Goal: Task Accomplishment & Management: Use online tool/utility

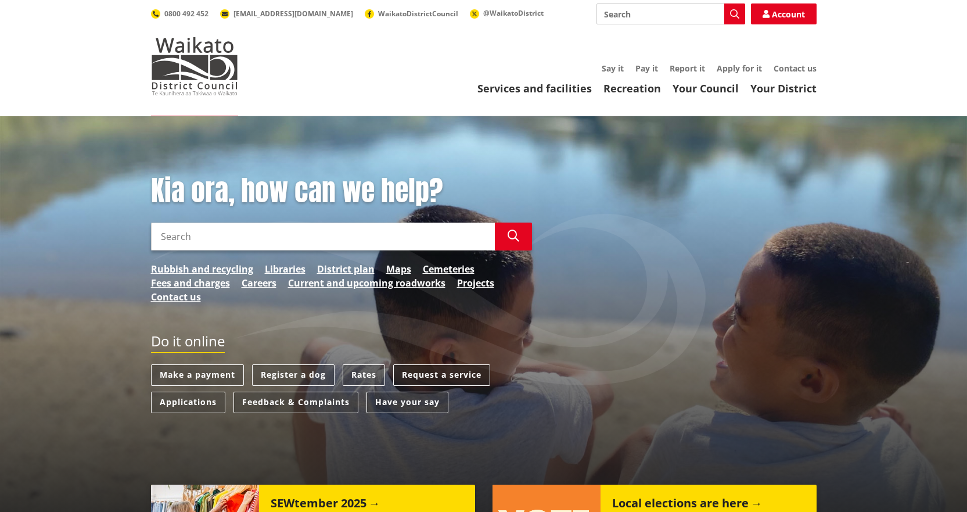
click at [461, 372] on link "Request a service" at bounding box center [441, 374] width 97 height 21
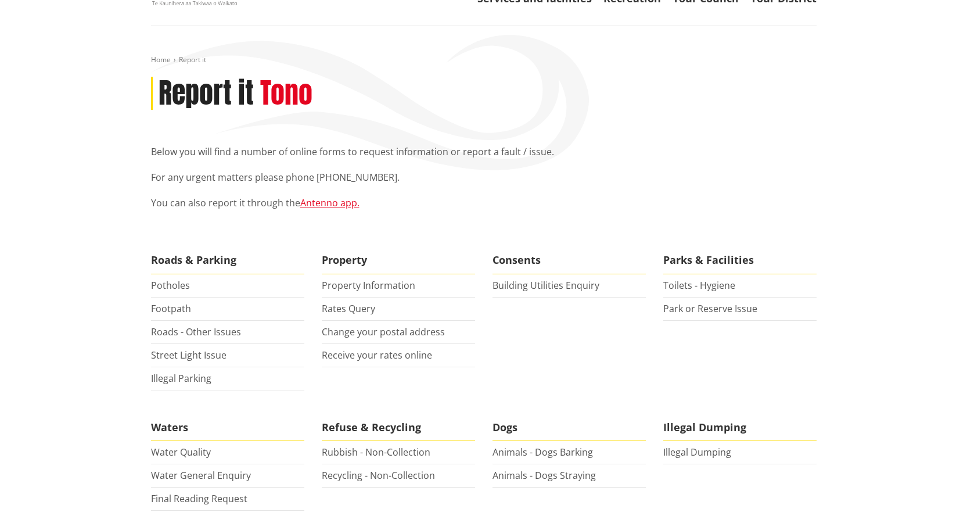
scroll to position [116, 0]
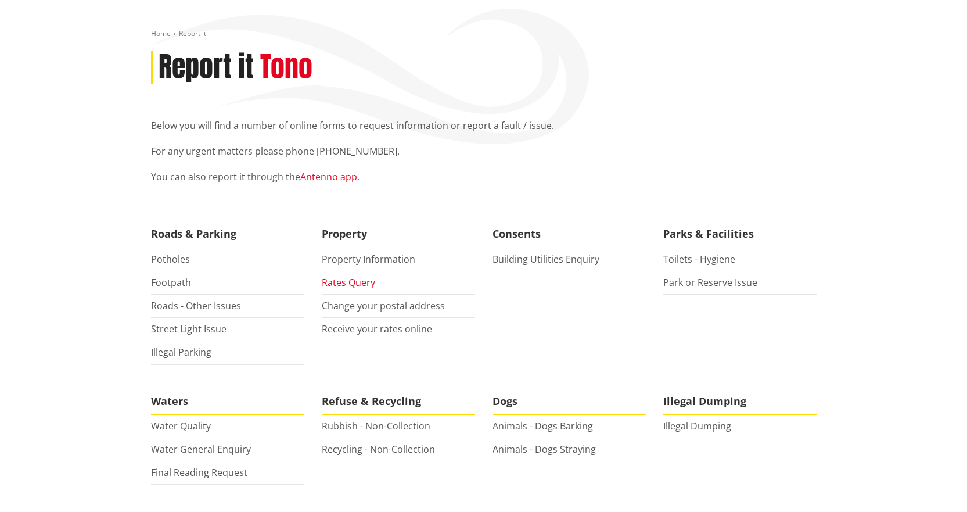
click at [358, 281] on link "Rates Query" at bounding box center [348, 282] width 53 height 13
